Goal: Task Accomplishment & Management: Use online tool/utility

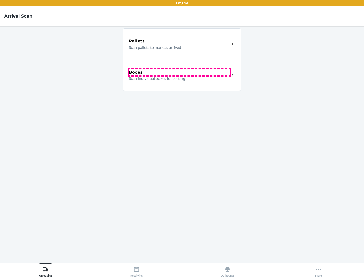
click at [179, 72] on div "Boxes" at bounding box center [179, 72] width 101 height 6
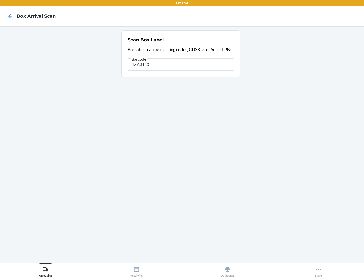
type input "1ZAti123"
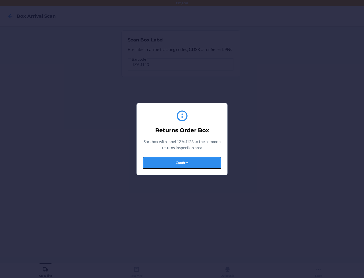
click at [182, 162] on button "Confirm" at bounding box center [182, 163] width 78 height 12
